Goal: Check status: Check status

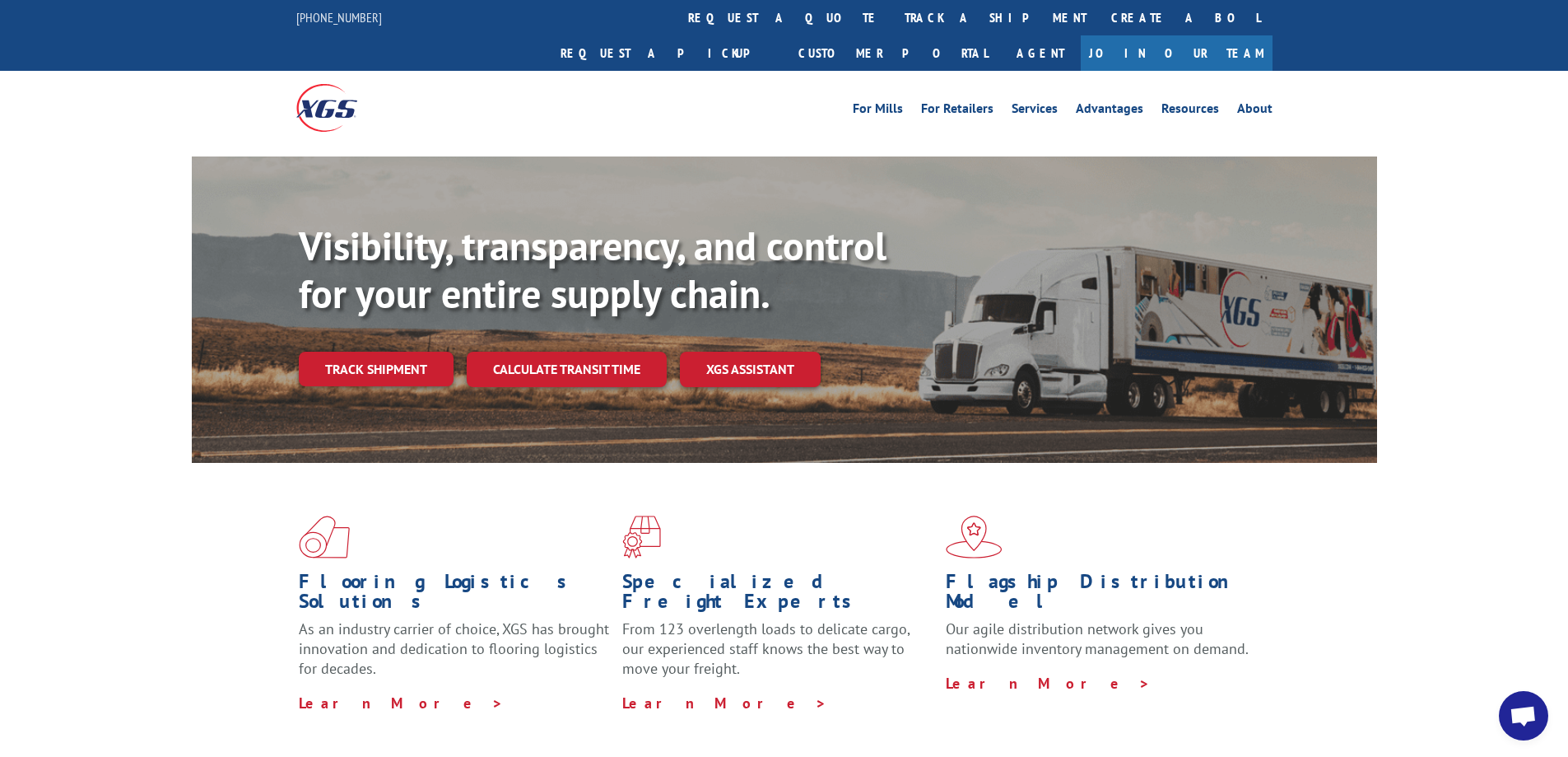
click at [892, 15] on link "track a shipment" at bounding box center [995, 17] width 206 height 35
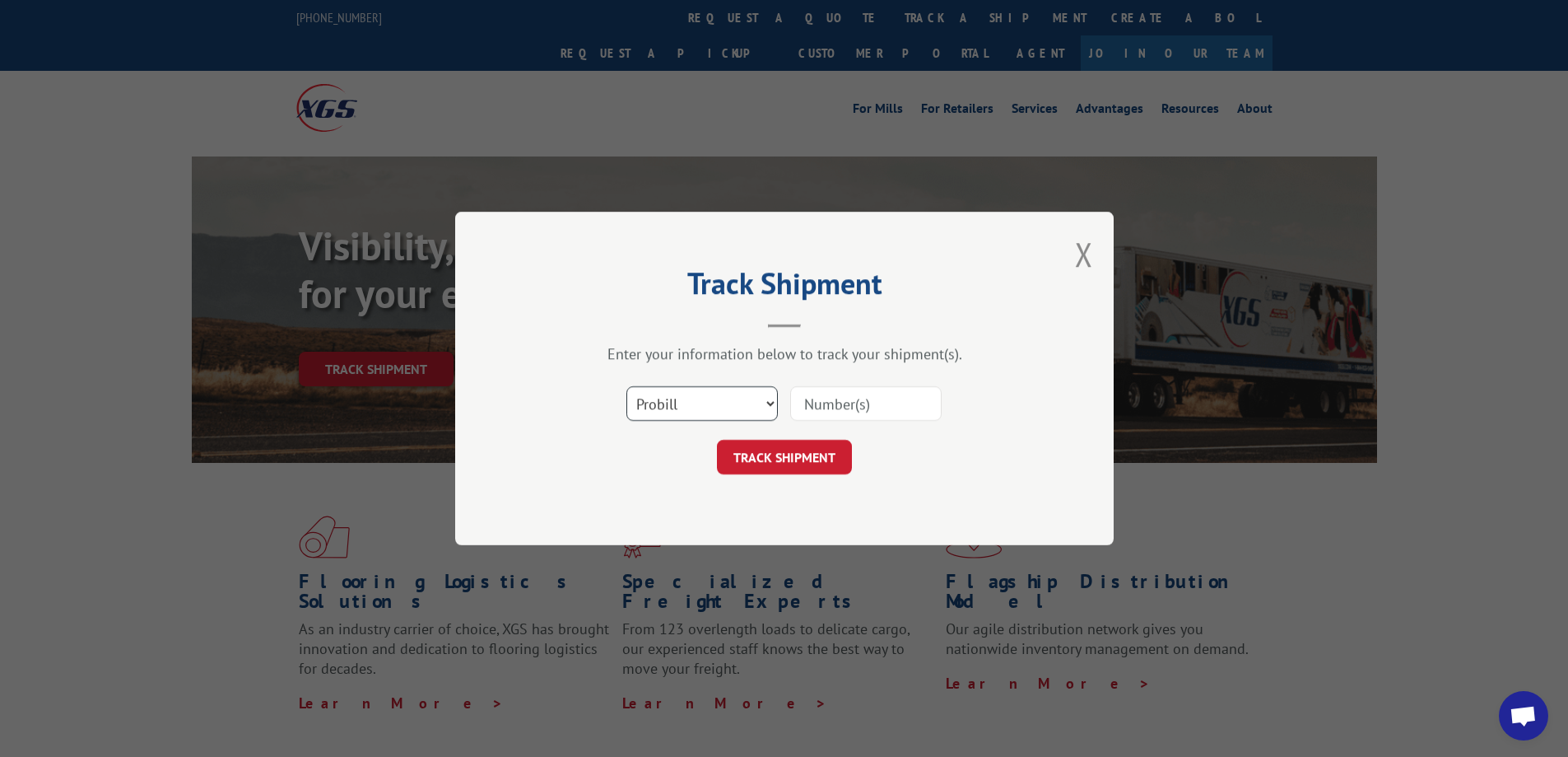
click at [766, 402] on select "Select category... Probill BOL PO" at bounding box center [702, 404] width 152 height 34
select select "bol"
click at [626, 387] on select "Select category... Probill BOL PO" at bounding box center [702, 404] width 152 height 34
drag, startPoint x: 812, startPoint y: 400, endPoint x: 851, endPoint y: 403, distance: 39.1
click at [841, 402] on input at bounding box center [865, 404] width 152 height 34
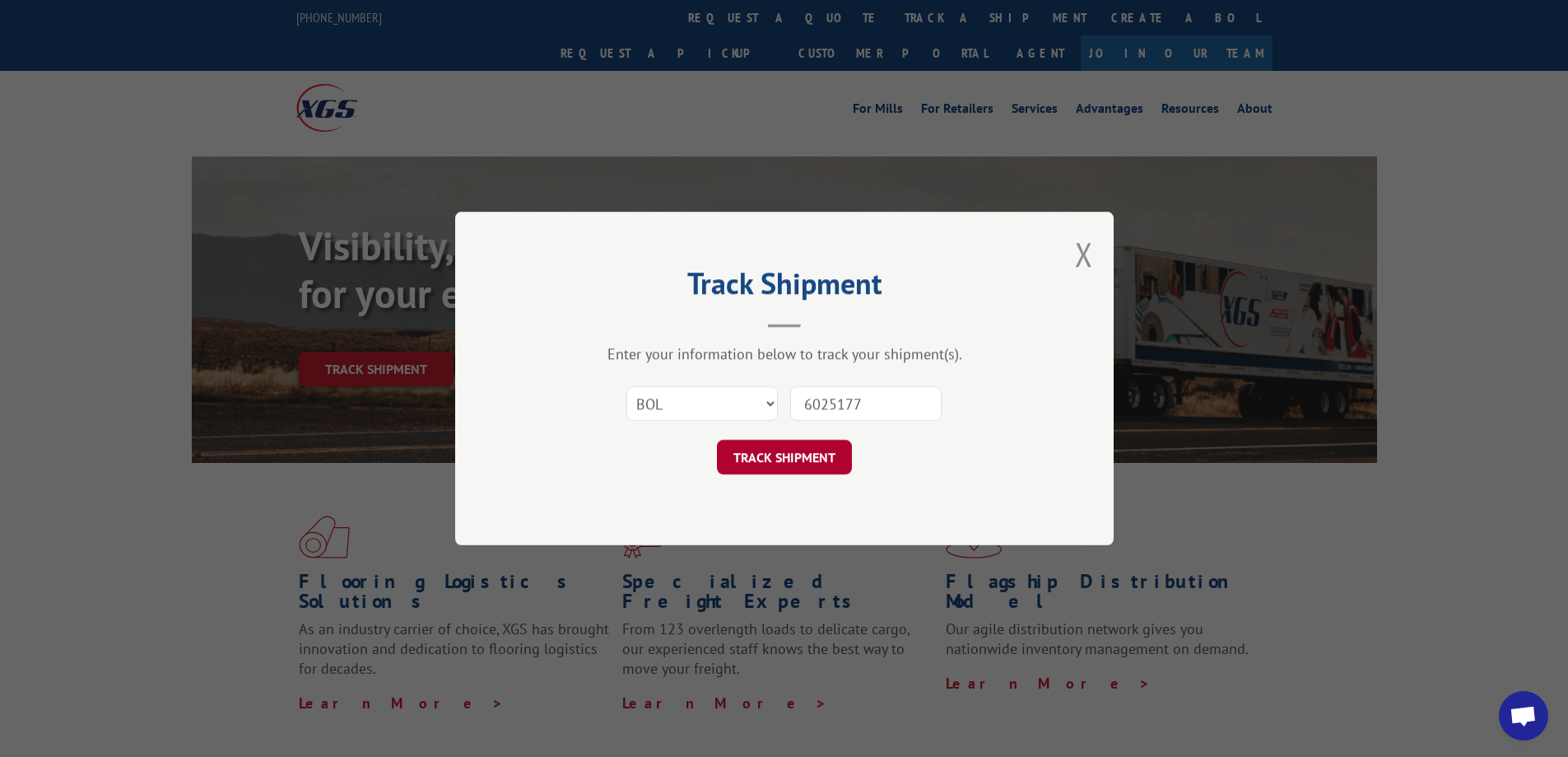
type input "6025177"
click at [782, 453] on button "TRACK SHIPMENT" at bounding box center [785, 457] width 135 height 34
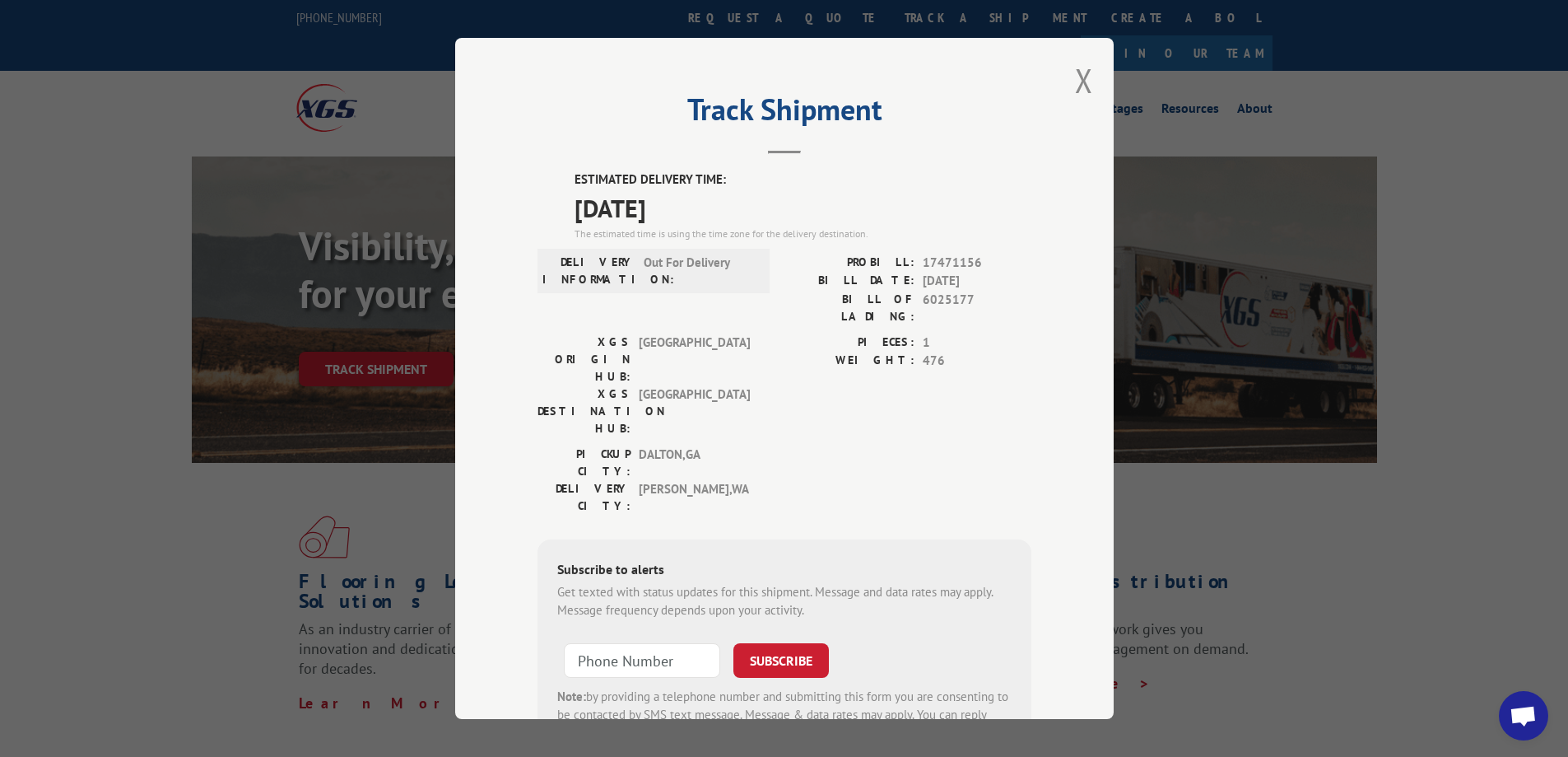
click at [1083, 89] on button "Close modal" at bounding box center [1084, 80] width 18 height 44
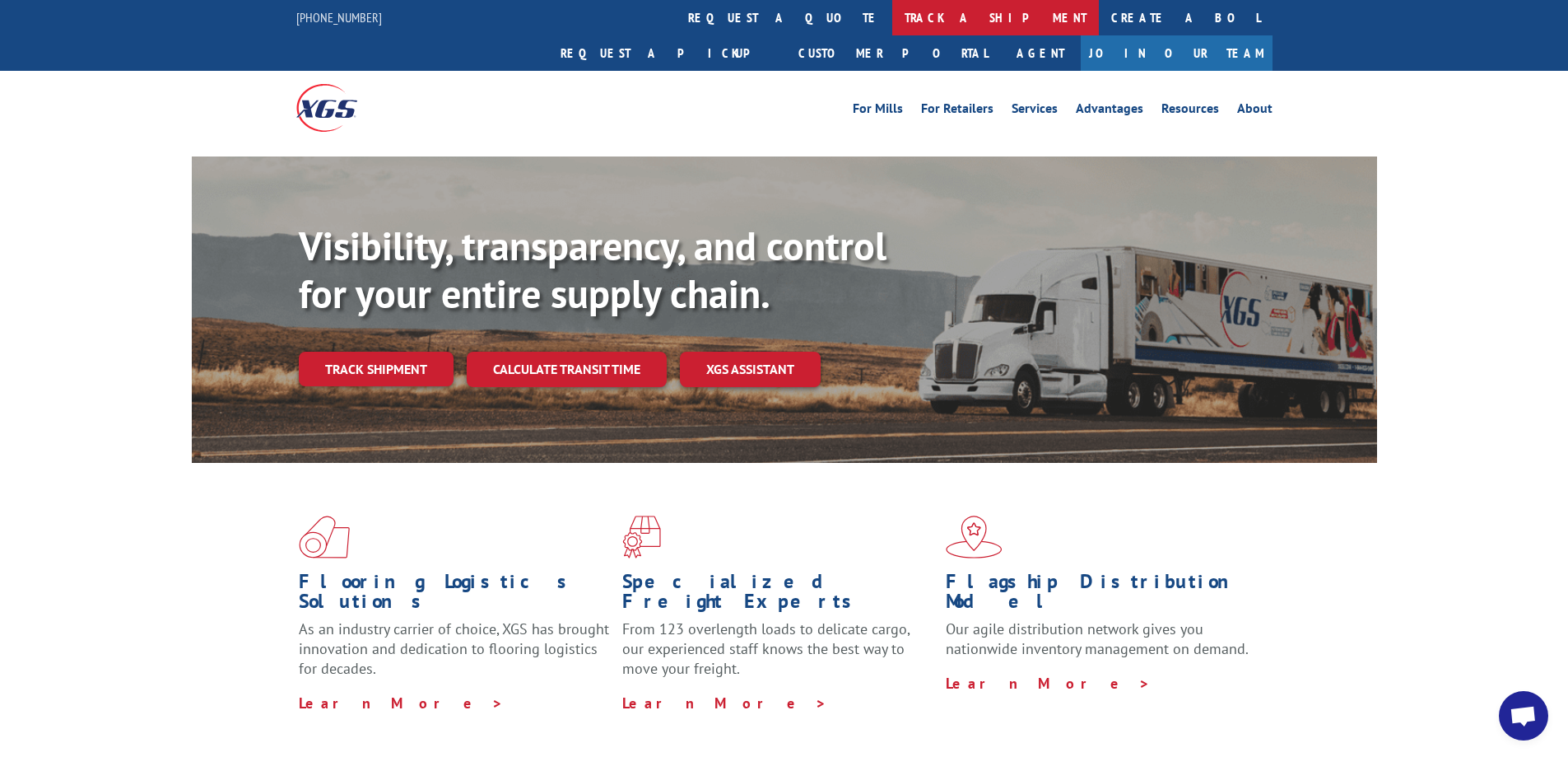
click at [892, 23] on link "track a shipment" at bounding box center [995, 17] width 206 height 35
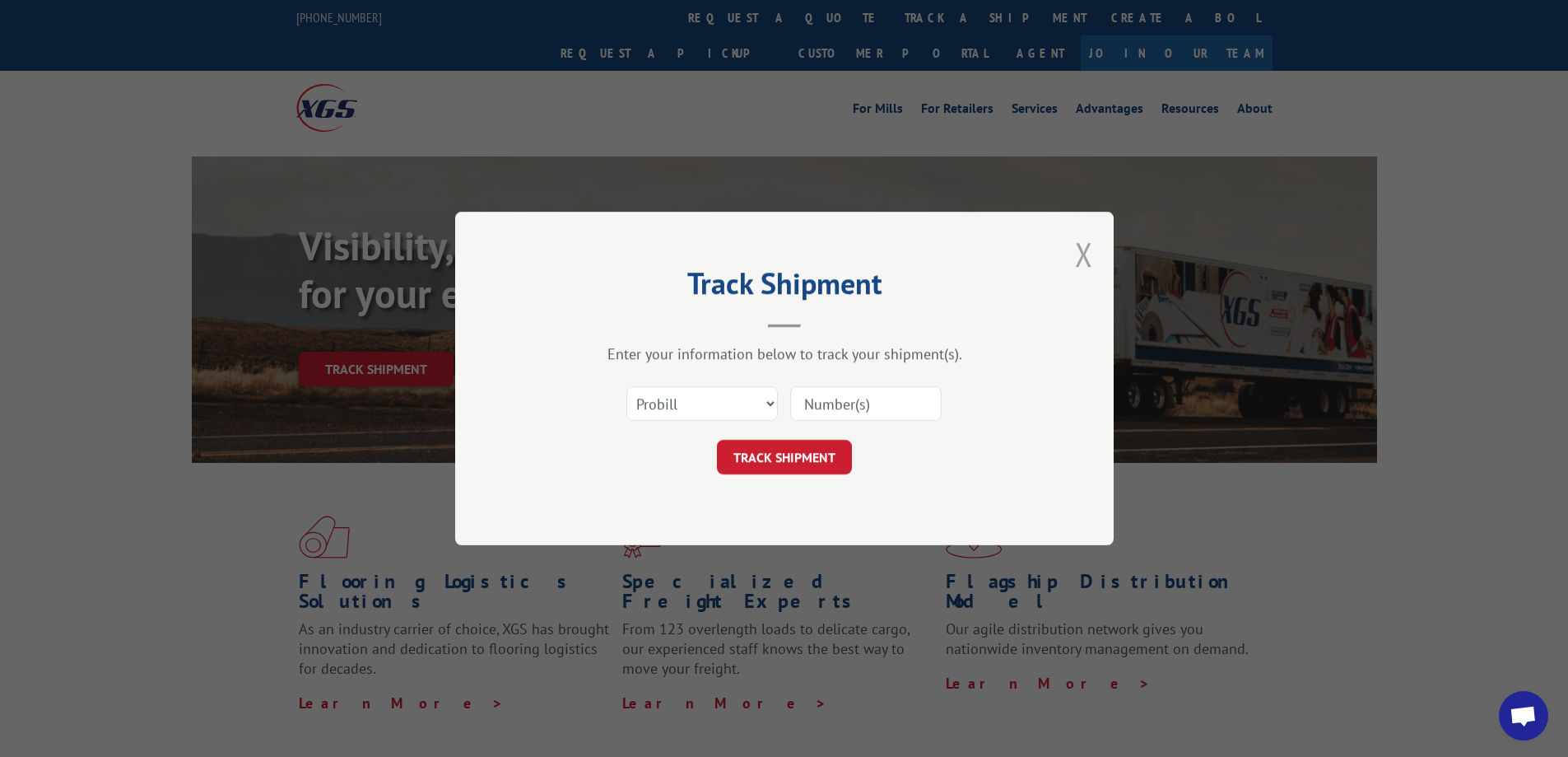
drag, startPoint x: 734, startPoint y: 23, endPoint x: 1086, endPoint y: 249, distance: 418.3
click at [1086, 249] on button "Close modal" at bounding box center [1084, 254] width 18 height 44
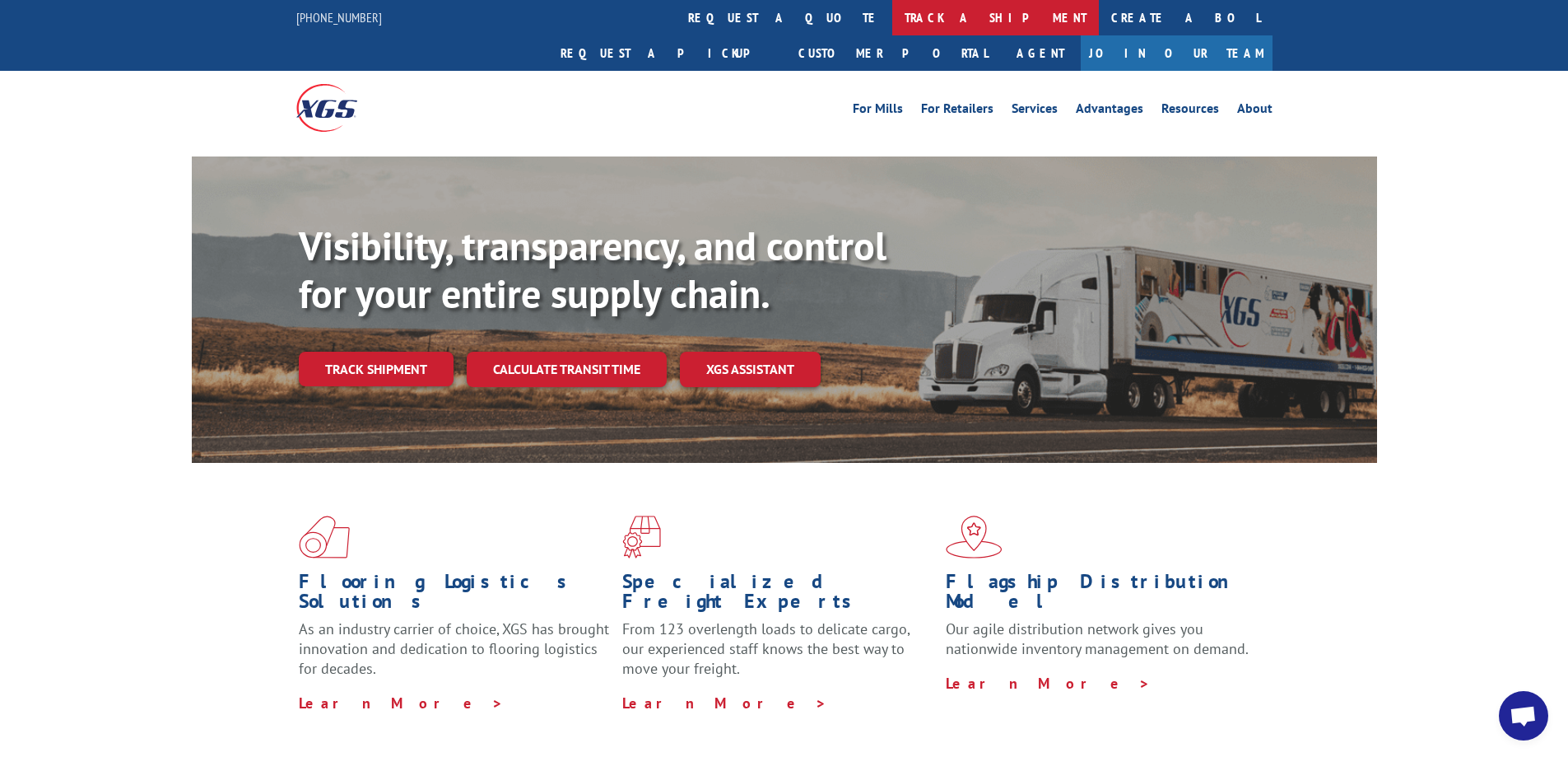
click at [892, 22] on link "track a shipment" at bounding box center [995, 17] width 206 height 35
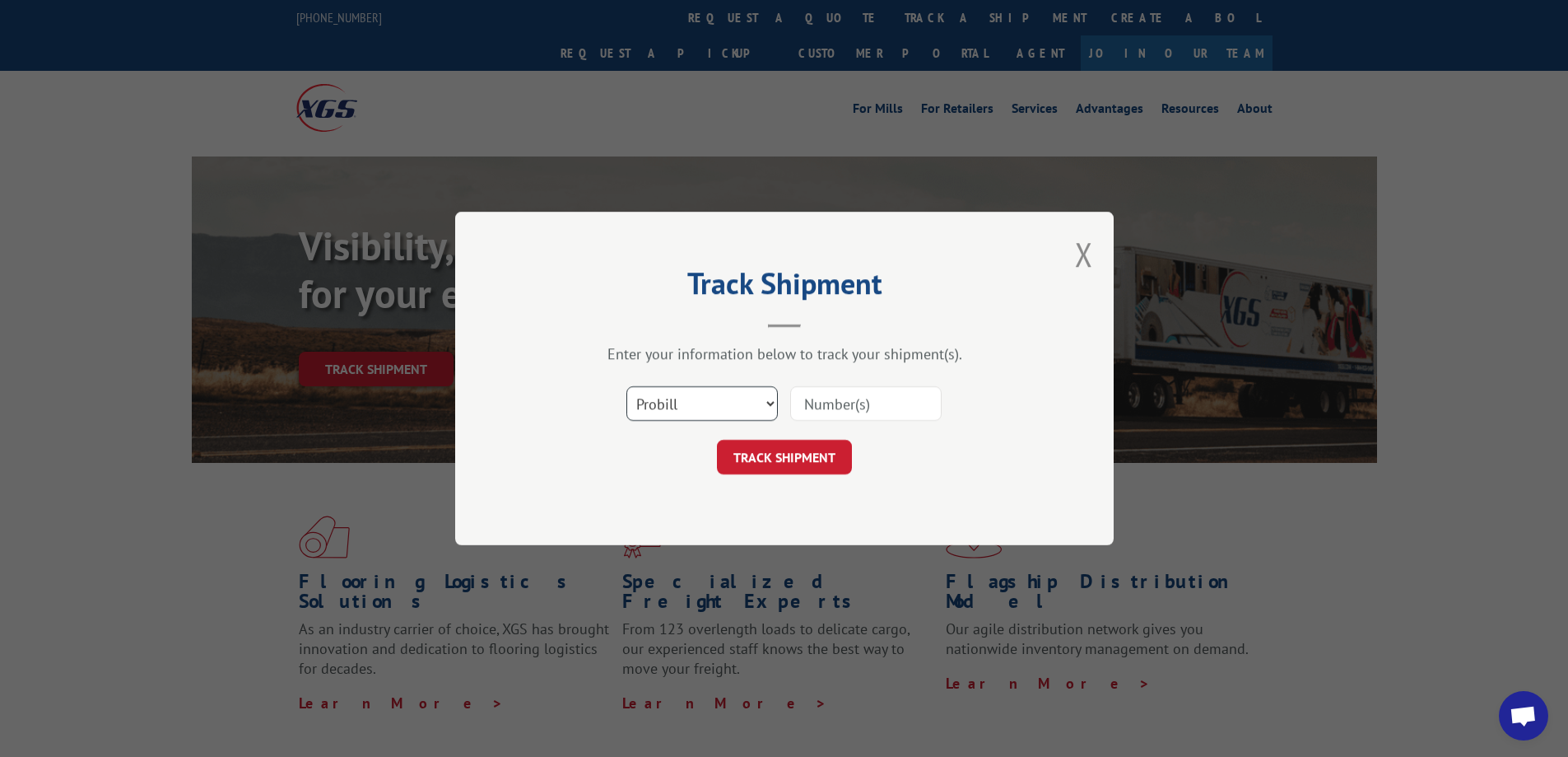
click at [766, 405] on select "Select category... Probill BOL PO" at bounding box center [702, 404] width 152 height 34
select select "bol"
click at [626, 387] on select "Select category... Probill BOL PO" at bounding box center [702, 404] width 152 height 34
click at [802, 400] on input at bounding box center [865, 404] width 152 height 34
type input "6025177"
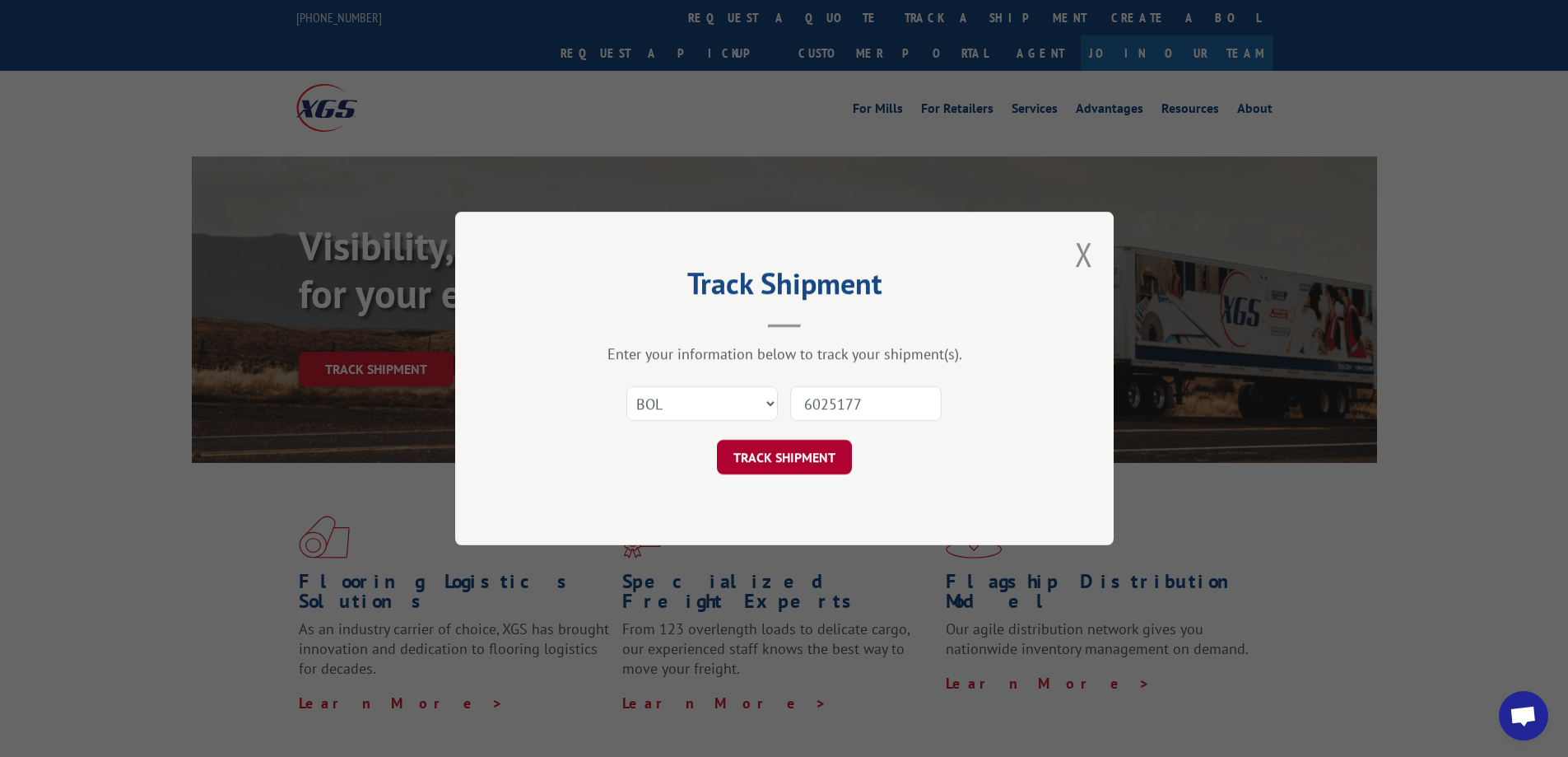
click at [794, 463] on button "TRACK SHIPMENT" at bounding box center [785, 457] width 135 height 34
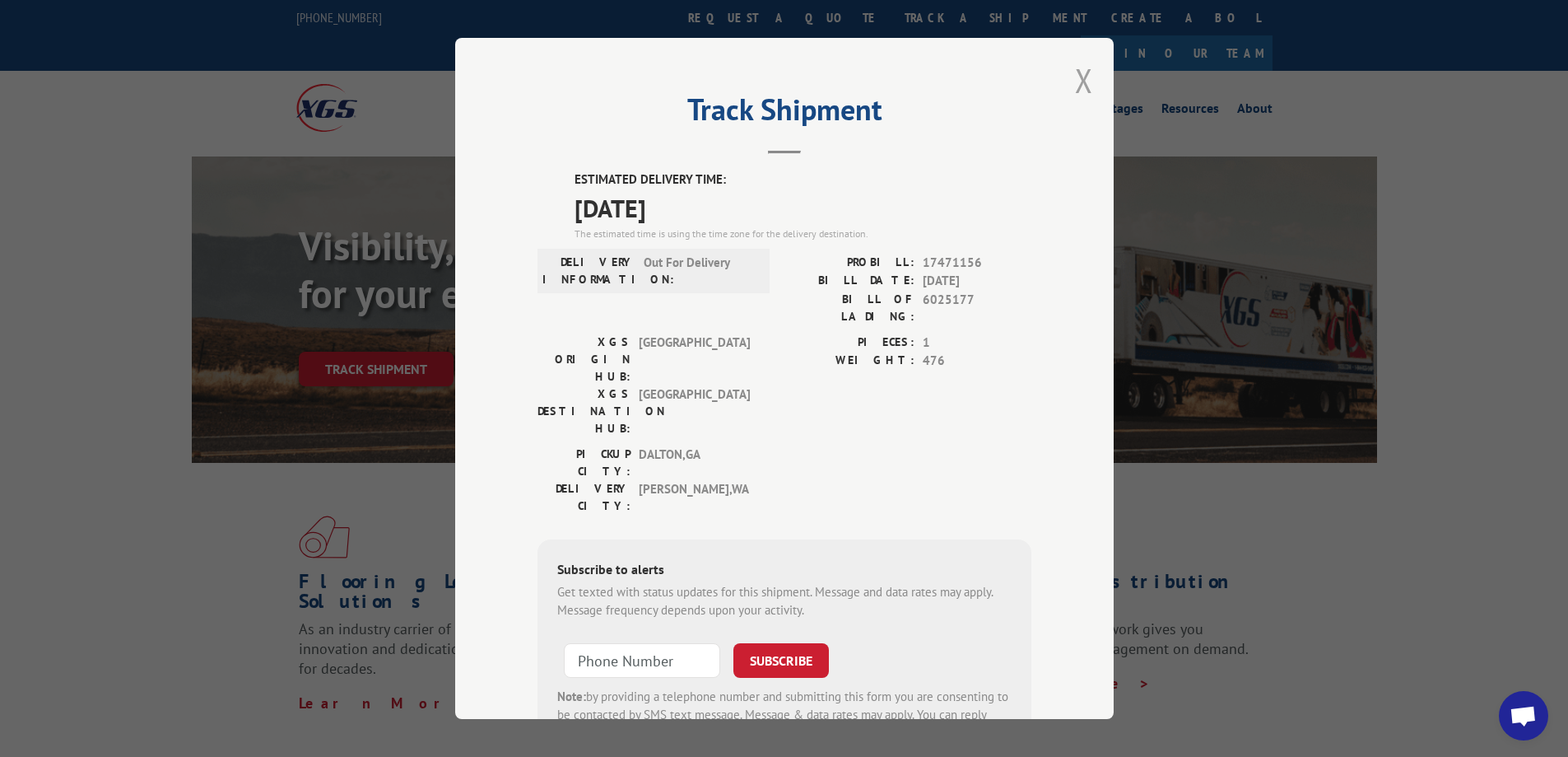
click at [1079, 81] on button "Close modal" at bounding box center [1084, 80] width 18 height 44
